Goal: Book appointment/travel/reservation

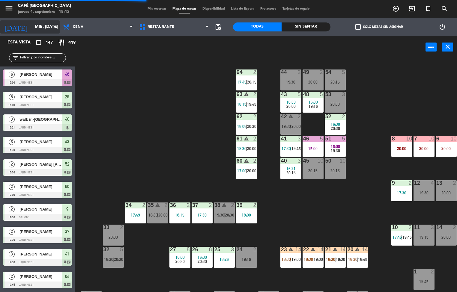
click at [56, 27] on icon "arrow_drop_down" at bounding box center [54, 26] width 7 height 7
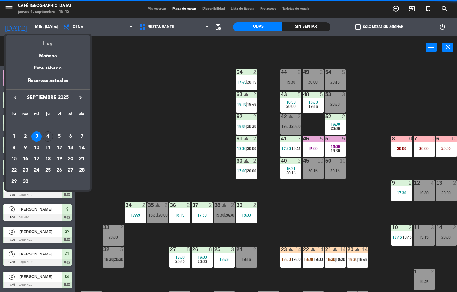
click at [52, 44] on div "Hoy" at bounding box center [48, 41] width 84 height 12
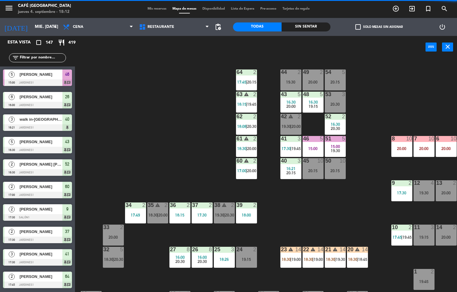
type input "[DEMOGRAPHIC_DATA] [DATE]"
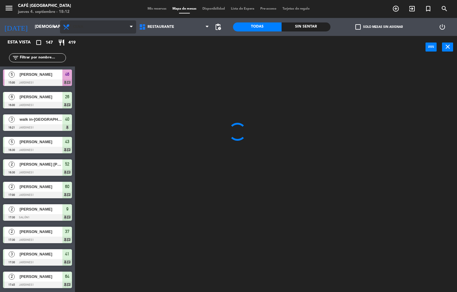
click at [106, 31] on span "Cena" at bounding box center [98, 26] width 76 height 13
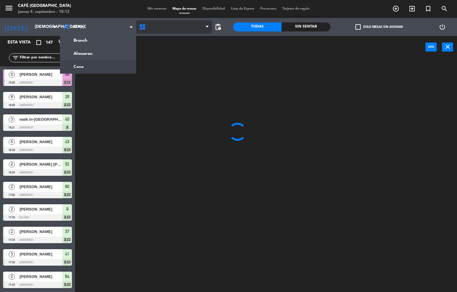
click at [194, 33] on span "Restaurante" at bounding box center [174, 26] width 76 height 13
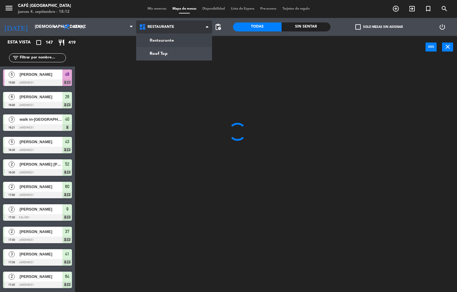
click at [178, 57] on ng-component "menu Café Museo Larco jueves 4. septiembre - 18:12 Mis reservas Mapa de mesas D…" at bounding box center [228, 146] width 457 height 293
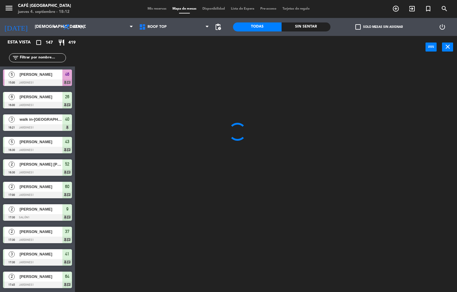
click at [314, 25] on div "Sin sentar" at bounding box center [306, 26] width 49 height 9
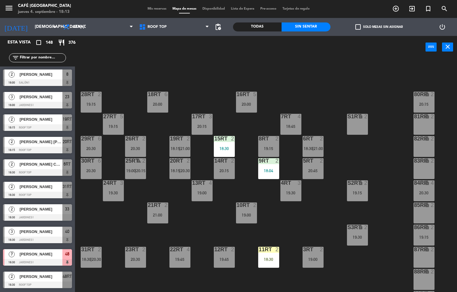
click at [365, 225] on div "2" at bounding box center [366, 227] width 4 height 5
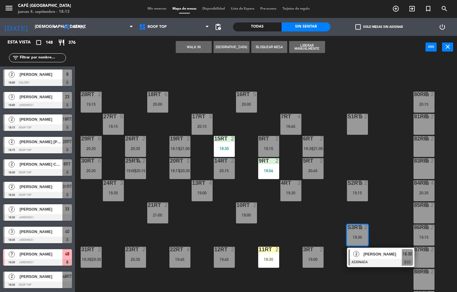
scroll to position [147, 0]
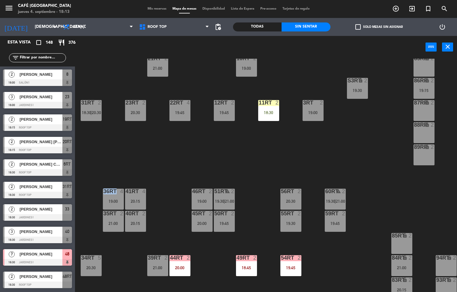
click at [399, 155] on div "18RT 6 20:00 16RT 5 20:00 28RT 2 19:15 80RR lock 2 20:15 27RT 5 19:15 7RT 4 18:…" at bounding box center [267, 176] width 377 height 234
click at [399, 154] on div "18RT 6 20:00 16RT 5 20:00 28RT 2 19:15 80RR lock 2 20:15 27RT 5 19:15 7RT 4 18:…" at bounding box center [267, 176] width 377 height 234
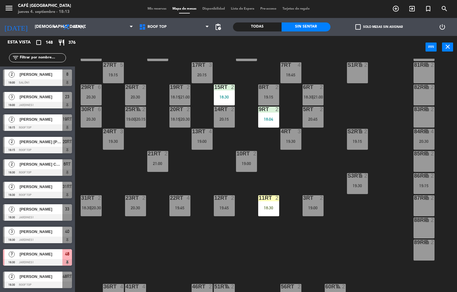
click at [370, 242] on div "18RT 6 20:00 16RT 5 20:00 28RT 2 19:15 80RR lock 2 20:15 27RT 5 19:15 7RT 4 18:…" at bounding box center [267, 176] width 377 height 234
click at [227, 95] on div "18:30" at bounding box center [224, 97] width 21 height 4
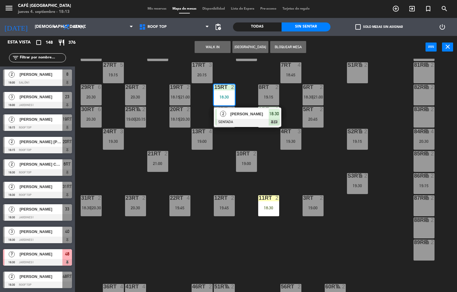
click at [389, 106] on div "18RT 6 20:00 16RT 5 20:00 28RT 2 19:15 80RR lock 2 20:15 27RT 5 19:15 7RT 4 18:…" at bounding box center [267, 176] width 377 height 234
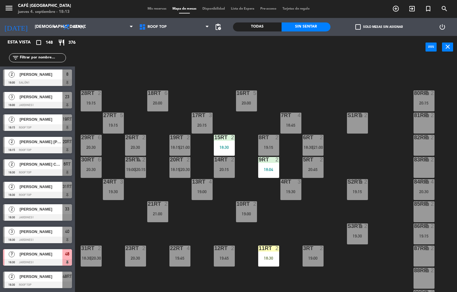
scroll to position [2, 0]
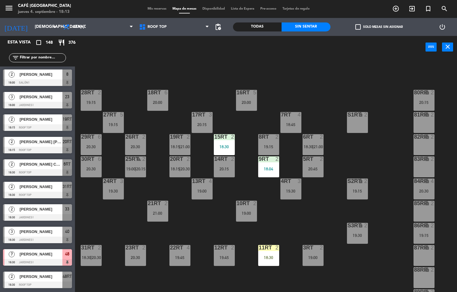
click at [225, 142] on div "15RT 2 18:30" at bounding box center [224, 144] width 21 height 21
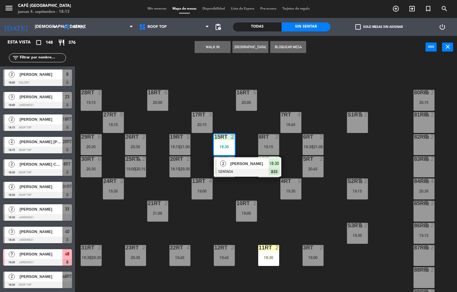
click at [378, 152] on div "18RT 6 20:00 16RT 5 20:00 28RT 2 19:15 80RR lock 2 20:15 27RT 5 19:15 7RT 4 18:…" at bounding box center [267, 176] width 377 height 234
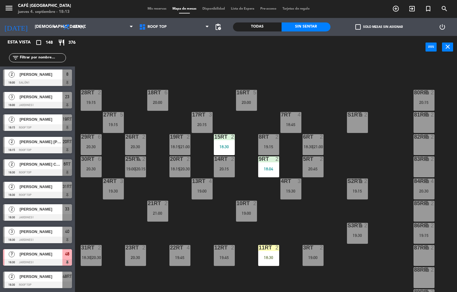
click at [224, 147] on div "18:30" at bounding box center [224, 147] width 21 height 4
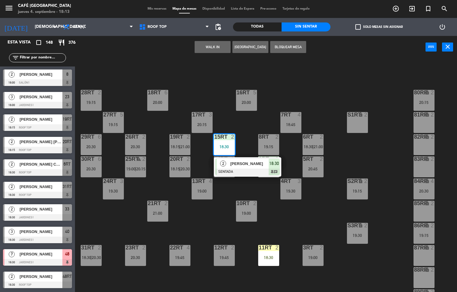
click at [239, 170] on div at bounding box center [247, 172] width 64 height 7
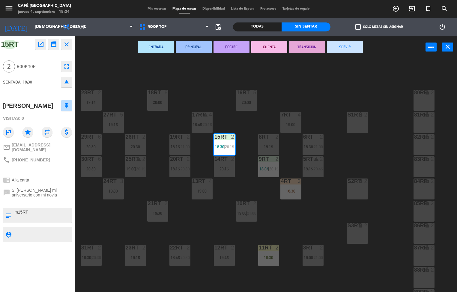
click at [144, 51] on button "ENTRADA" at bounding box center [156, 47] width 36 height 12
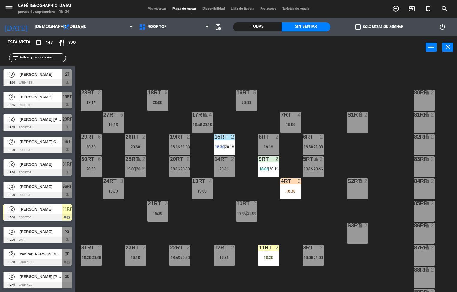
click at [353, 266] on div "18RT 6 20:00 16RT 5 20:00 28RT 2 19:15 80RR lock 2 27RT 5 19:15 7RT 4 19:00 S1R…" at bounding box center [267, 176] width 377 height 234
click at [355, 272] on div "18RT 6 20:00 16RT 5 20:00 28RT 2 19:15 80RR lock 2 27RT 5 19:15 7RT 4 19:00 S1R…" at bounding box center [267, 176] width 377 height 234
click at [222, 228] on div "18RT 6 20:00 16RT 5 20:00 28RT 2 19:15 80RR lock 2 20:30 27RT 5 19:15 7RT 4 19:…" at bounding box center [267, 176] width 377 height 234
click at [210, 193] on div "19:00" at bounding box center [202, 191] width 21 height 4
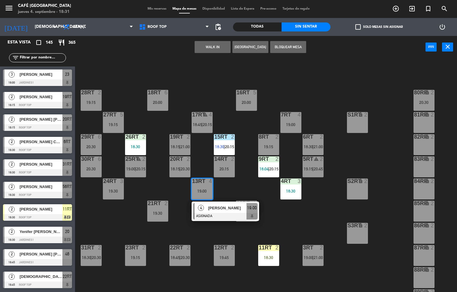
click at [199, 179] on div at bounding box center [202, 181] width 10 height 5
click at [133, 137] on div at bounding box center [135, 136] width 10 height 5
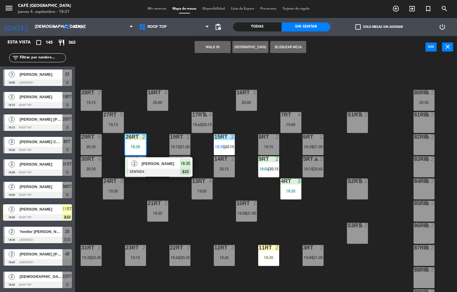
click at [183, 172] on div at bounding box center [159, 172] width 64 height 7
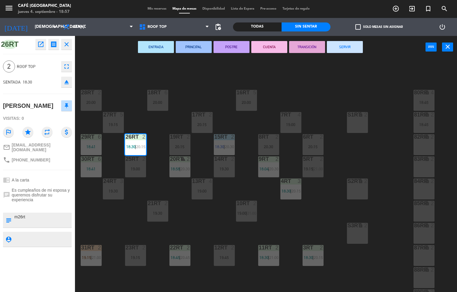
click at [284, 79] on div "18RT 6 20:00 16RT 5 20:00 28RT 2 20:00 80RR lock 4 18:45 27RT 5 19:15 7RT 4 19:…" at bounding box center [267, 176] width 377 height 234
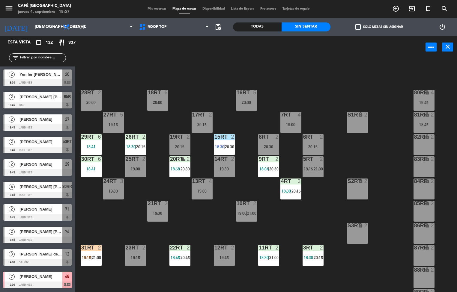
click at [171, 167] on span "18:58" at bounding box center [175, 169] width 9 height 5
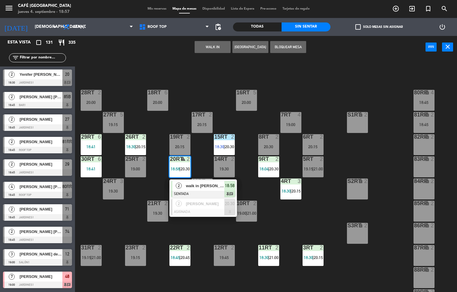
click at [121, 73] on div "18RT 6 20:00 16RT 5 20:00 28RT 2 20:00 80RR lock 4 18:45 27RT 5 19:15 7RT 4 19:…" at bounding box center [267, 176] width 377 height 234
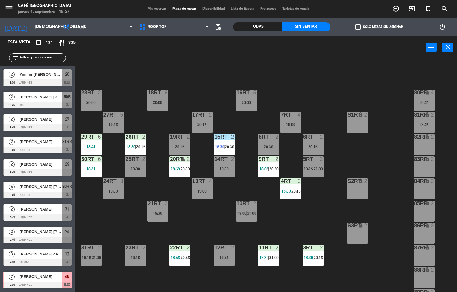
click at [82, 136] on div "29RT" at bounding box center [81, 136] width 0 height 5
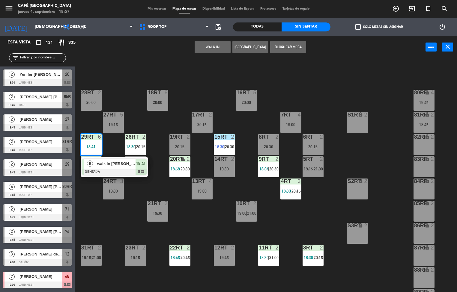
click at [137, 169] on div at bounding box center [114, 172] width 64 height 7
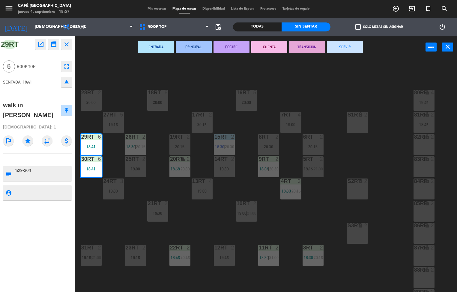
click at [116, 215] on div "18RT 6 20:00 16RT 5 20:00 28RT 2 20:00 80RR lock 4 18:45 27RT 5 19:15 7RT 4 19:…" at bounding box center [267, 176] width 377 height 234
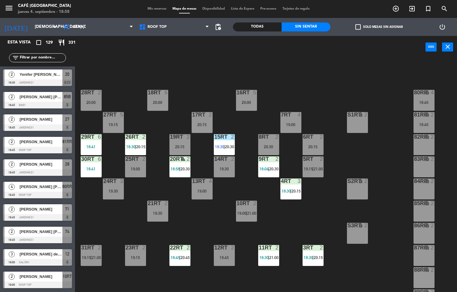
click at [286, 71] on div "18RT 6 20:00 16RT 5 20:00 28RT 2 20:00 80RR lock 4 18:45 27RT 5 19:15 7RT 4 19:…" at bounding box center [267, 176] width 377 height 234
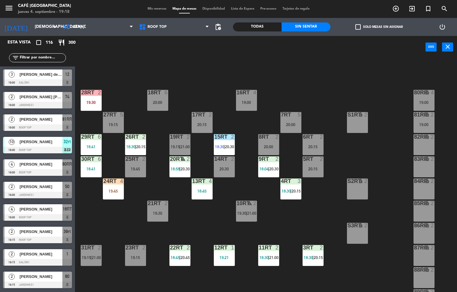
click at [207, 199] on div "13RT 4 18:45" at bounding box center [202, 189] width 21 height 21
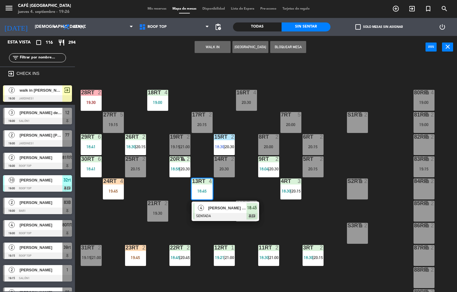
click at [347, 103] on div "18RT 4 19:00 16RT 4 20:30 28RT 2 19:30 80RR lock 4 19:00 27RT 5 19:15 7RT 5 20:…" at bounding box center [267, 176] width 377 height 234
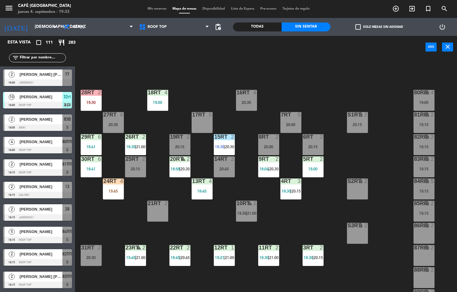
click at [389, 151] on div "18RT 4 19:00 16RT 4 20:30 28RT 2 19:30 80RR lock 4 19:00 27RT 6 20:30 7RT 5 20:…" at bounding box center [267, 176] width 377 height 234
click at [159, 103] on div "19:00" at bounding box center [157, 102] width 21 height 4
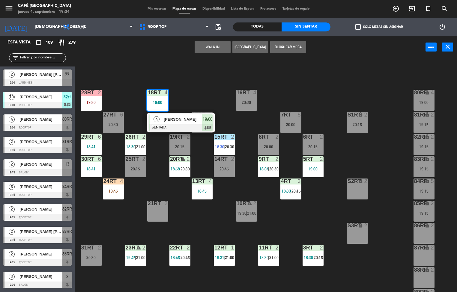
click at [138, 76] on div "18RT 4 19:00 4 [PERSON_NAME] SENTADA 19:00 chat 16RT 4 20:30 28RT 2 19:30 80RR …" at bounding box center [267, 176] width 377 height 234
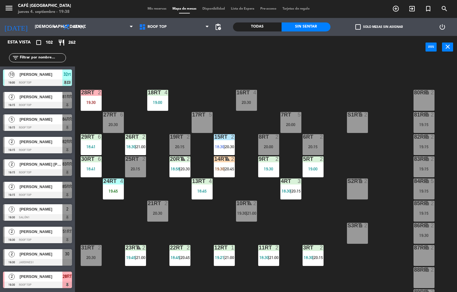
click at [218, 27] on span "pending_actions" at bounding box center [217, 26] width 7 height 7
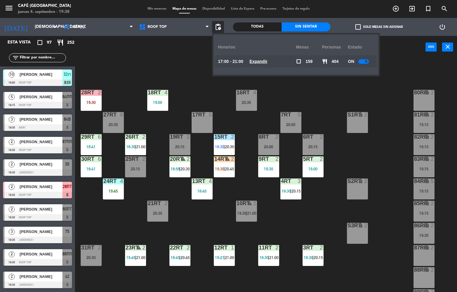
click at [264, 61] on u "Expandir" at bounding box center [258, 61] width 18 height 5
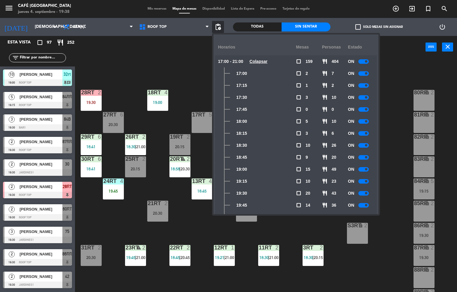
click at [261, 132] on div "18:15" at bounding box center [257, 133] width 78 height 12
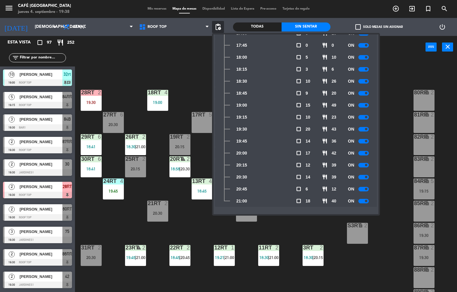
click at [195, 82] on div "18RT 4 19:00 16RT 4 20:30 28RT 2 19:30 80RR lock 2 27RT 6 20:30 7RT 5 20:00 S1R…" at bounding box center [267, 176] width 377 height 234
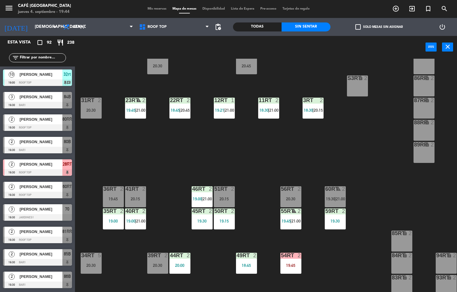
scroll to position [0, 0]
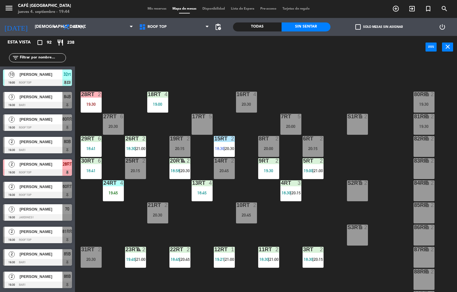
click at [183, 224] on div "18RT 4 19:00 16RT 4 20:30 28RT 2 19:30 80RR lock 2 19:30 27RT 6 20:30 7RT 5 20:…" at bounding box center [267, 176] width 377 height 234
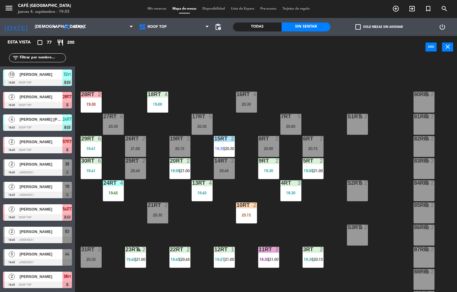
click at [297, 224] on div "18RT 4 19:00 16RT 4 20:30 28RT 2 19:30 80RR lock 2 27RT 6 20:30 7RT 5 20:00 S1R…" at bounding box center [267, 176] width 377 height 234
click at [349, 266] on div "18RT 4 19:00 16RT 4 20:30 28RT 2 19:30 80RR lock 2 27RT 6 20:30 7RT 5 20:00 S1R…" at bounding box center [267, 176] width 377 height 234
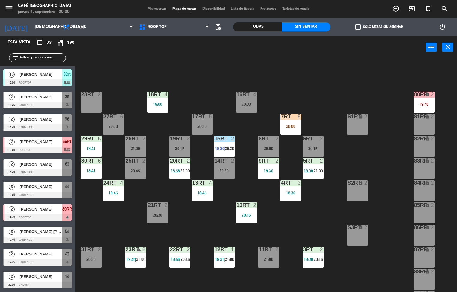
click at [246, 205] on div at bounding box center [246, 205] width 10 height 5
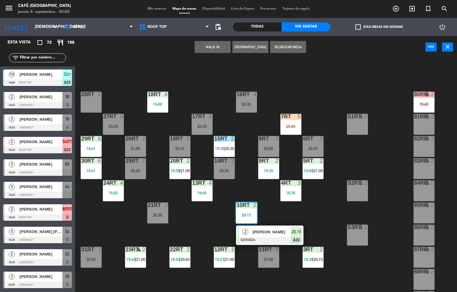
click at [284, 230] on span "[PERSON_NAME]" at bounding box center [271, 232] width 38 height 6
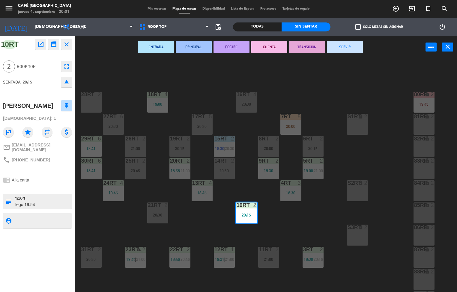
click at [41, 46] on icon "open_in_new" at bounding box center [40, 44] width 7 height 7
